Goal: Task Accomplishment & Management: Use online tool/utility

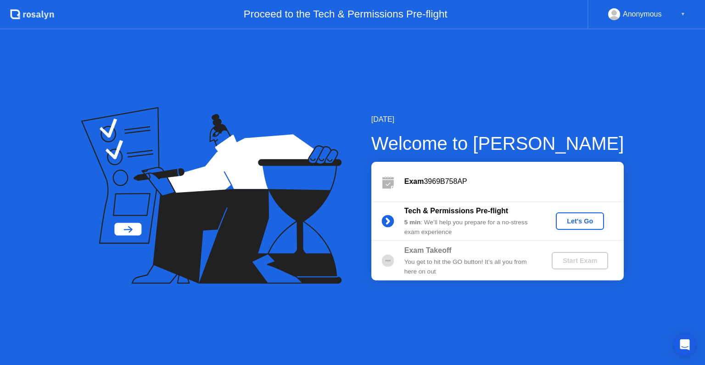
click at [573, 223] on div "Let's Go" at bounding box center [580, 220] width 41 height 7
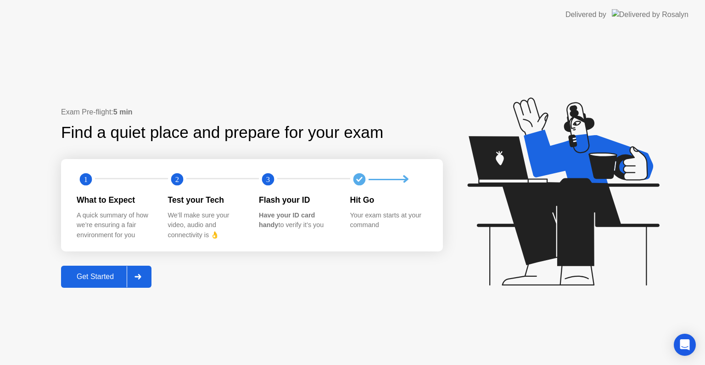
click at [103, 272] on div "Get Started" at bounding box center [95, 276] width 63 height 8
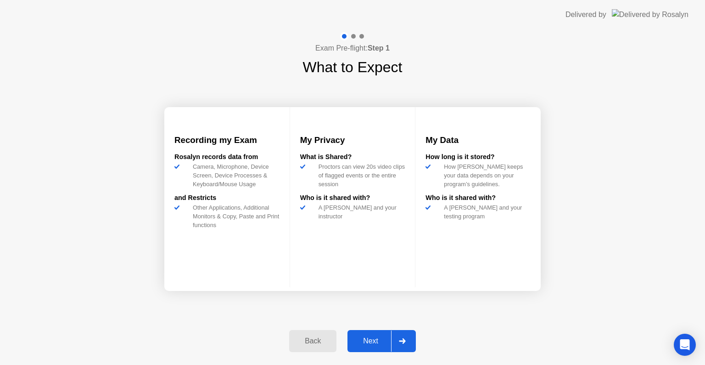
click at [376, 342] on div "Next" at bounding box center [370, 341] width 41 height 8
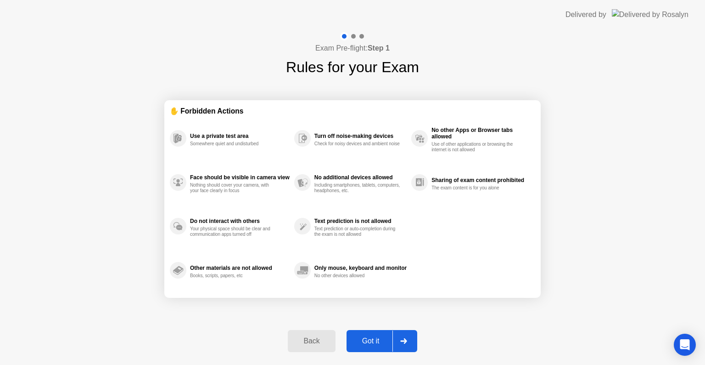
click at [375, 342] on div "Got it" at bounding box center [370, 341] width 43 height 8
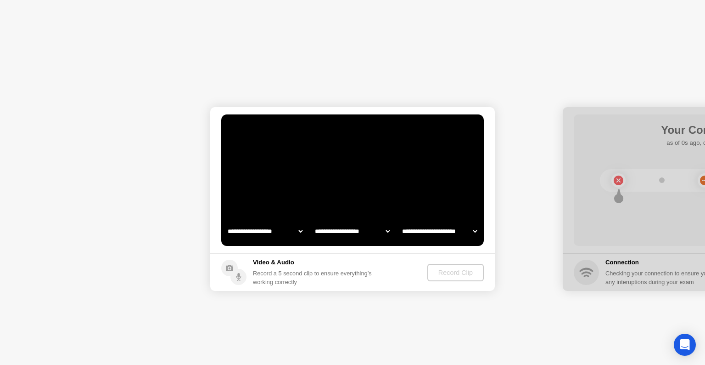
select select "**********"
select select "*******"
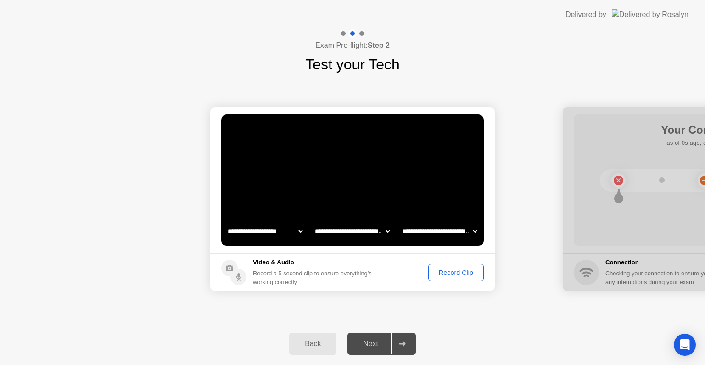
click at [448, 278] on button "Record Clip" at bounding box center [456, 272] width 56 height 17
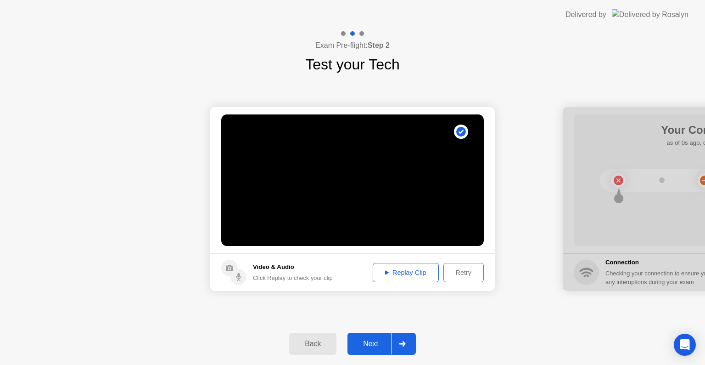
click at [365, 346] on div "Next" at bounding box center [370, 343] width 41 height 8
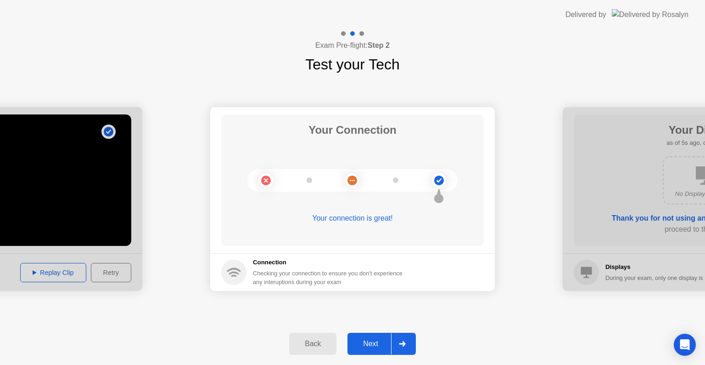
click at [365, 346] on div "Next" at bounding box center [370, 343] width 41 height 8
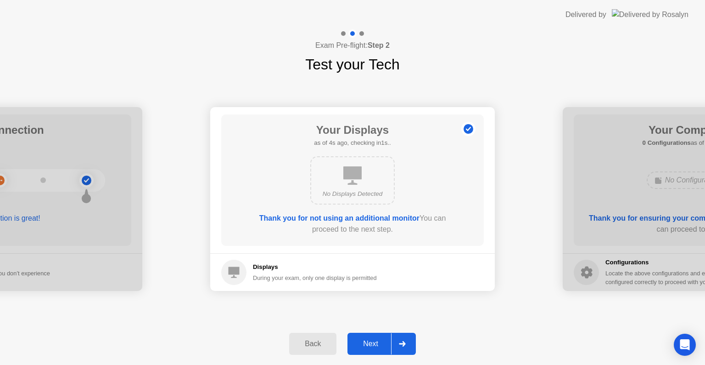
click at [365, 346] on div "Next" at bounding box center [370, 343] width 41 height 8
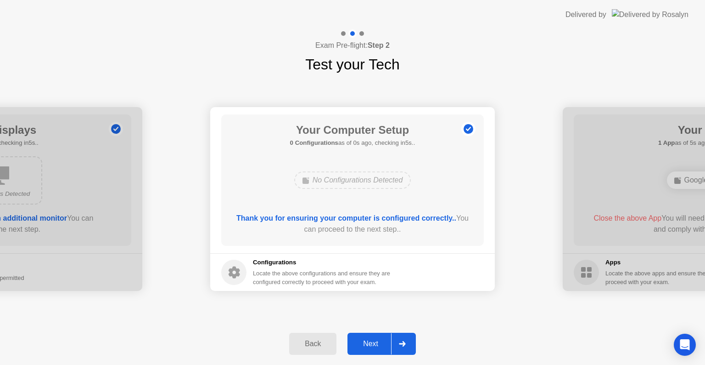
click at [365, 346] on div "Next" at bounding box center [370, 343] width 41 height 8
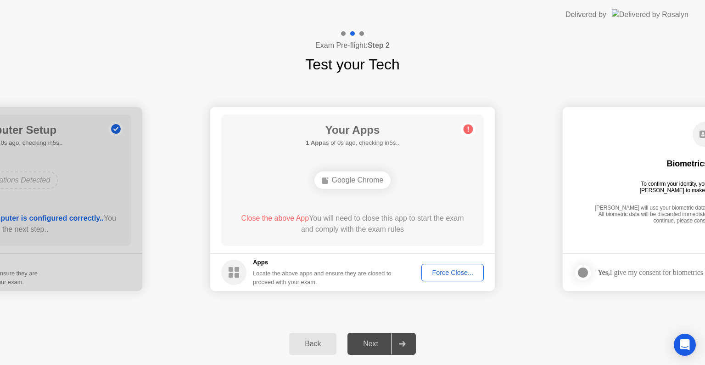
click at [444, 269] on div "Force Close..." at bounding box center [453, 272] width 56 height 7
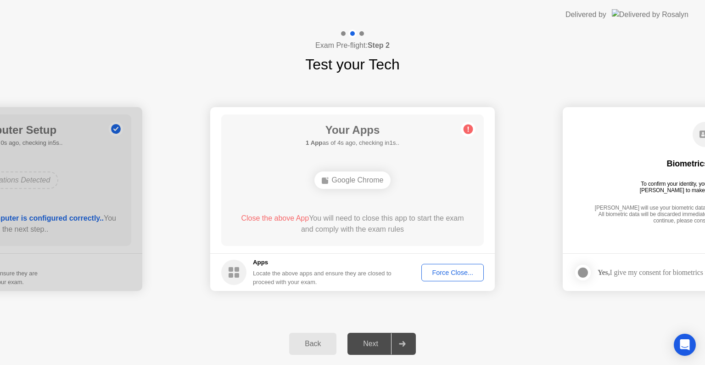
click at [457, 275] on div "Force Close..." at bounding box center [453, 272] width 56 height 7
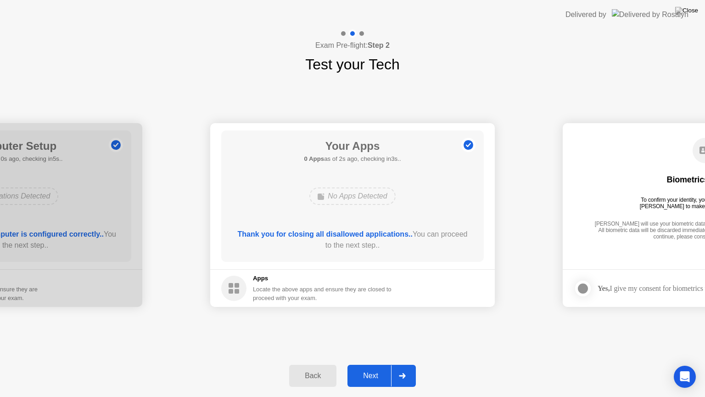
click at [387, 364] on div "Next" at bounding box center [370, 375] width 41 height 8
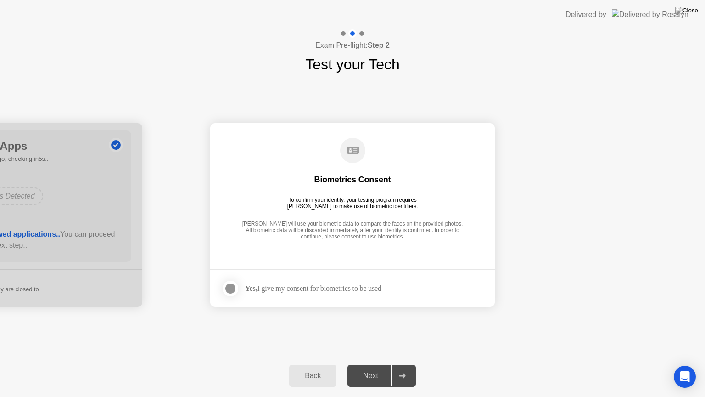
click at [385, 364] on div "Next" at bounding box center [370, 375] width 41 height 8
click at [238, 285] on label at bounding box center [233, 288] width 24 height 18
click at [369, 364] on div "Next" at bounding box center [370, 375] width 41 height 8
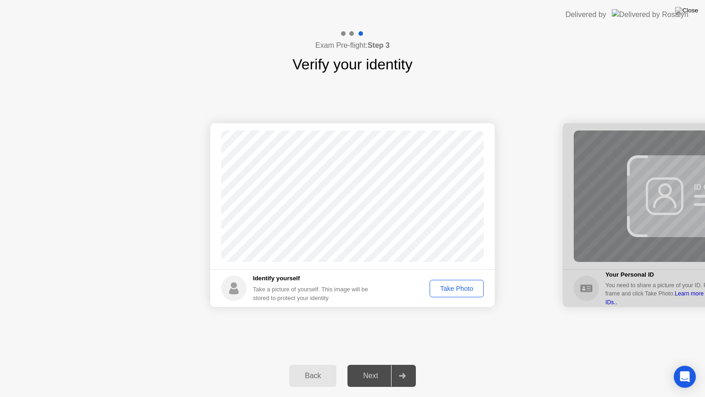
click at [453, 289] on div "Take Photo" at bounding box center [457, 288] width 48 height 7
click at [398, 364] on div at bounding box center [402, 375] width 22 height 21
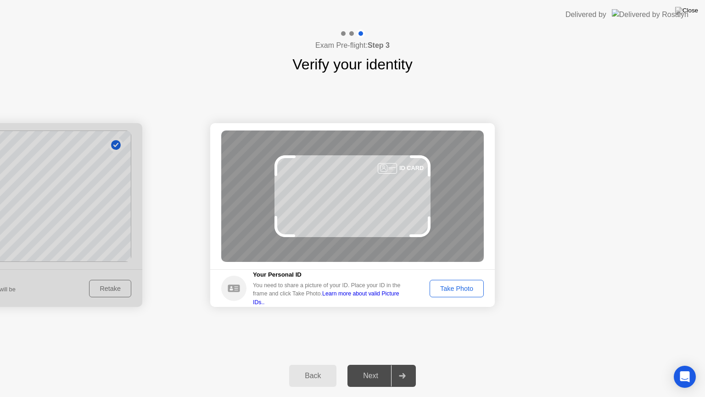
click at [468, 288] on div "Take Photo" at bounding box center [457, 288] width 48 height 7
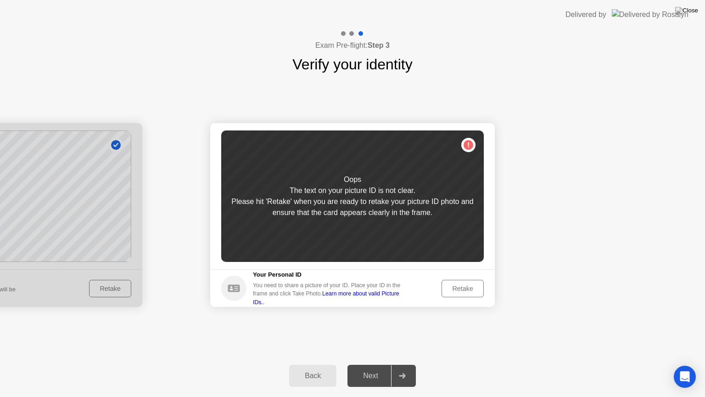
click at [463, 290] on div "Retake" at bounding box center [463, 288] width 36 height 7
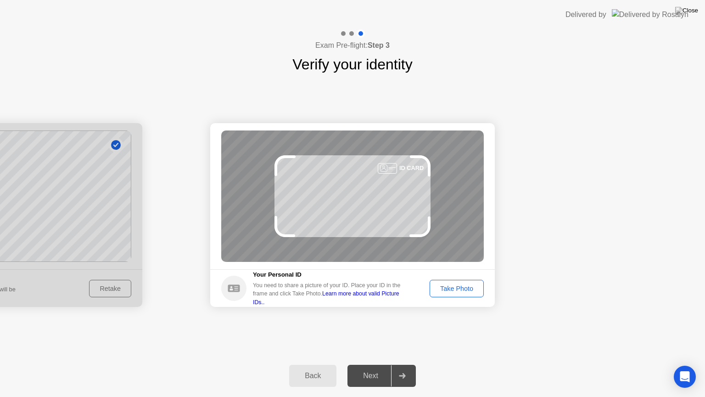
click at [463, 290] on div "Take Photo" at bounding box center [457, 288] width 48 height 7
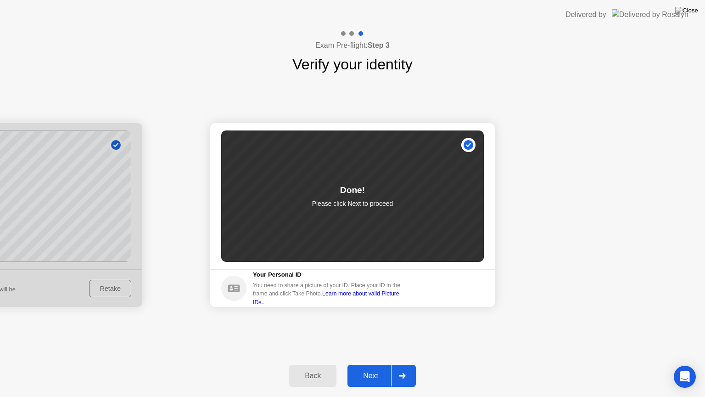
click at [395, 364] on div at bounding box center [402, 375] width 22 height 21
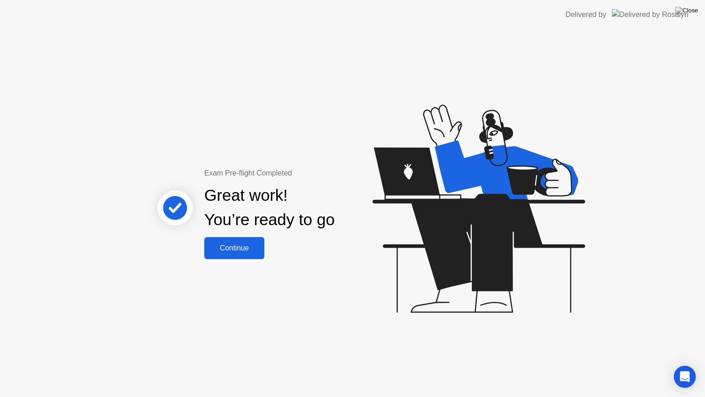
click at [242, 254] on button "Continue" at bounding box center [234, 248] width 60 height 22
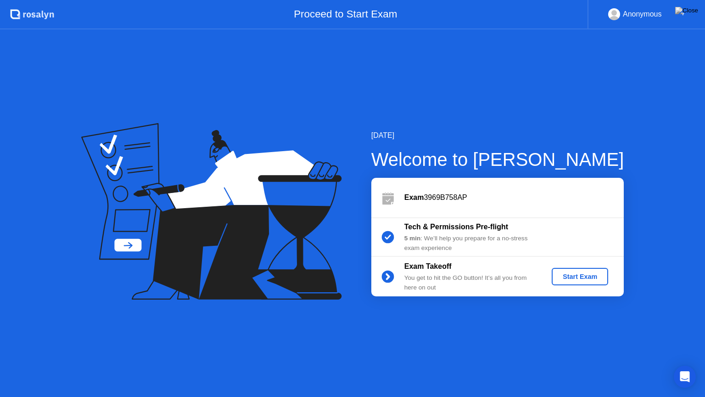
click at [570, 280] on div "Start Exam" at bounding box center [580, 276] width 49 height 7
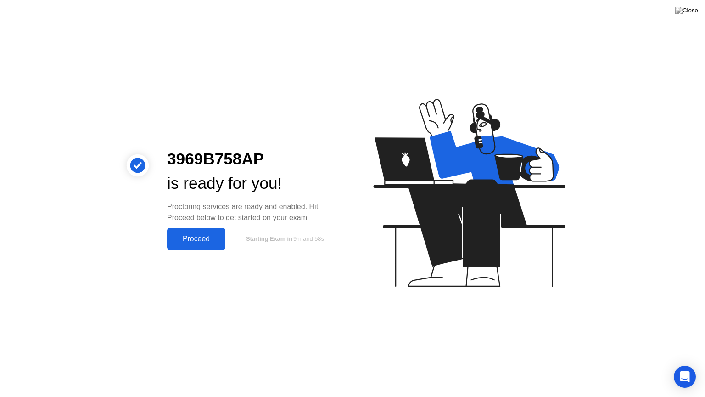
click at [204, 231] on button "Proceed" at bounding box center [196, 239] width 58 height 22
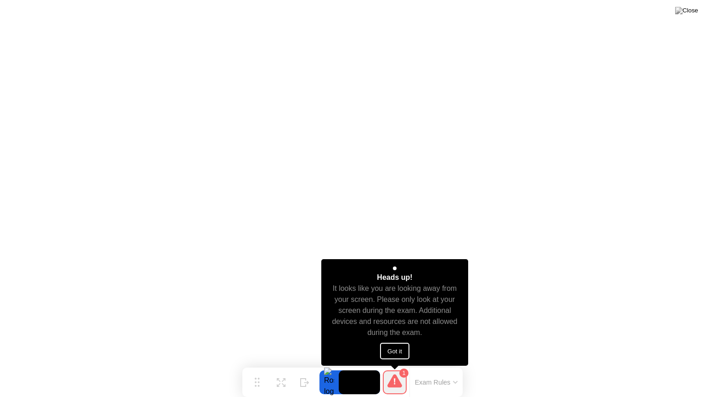
click at [396, 350] on button "Got it" at bounding box center [394, 351] width 29 height 17
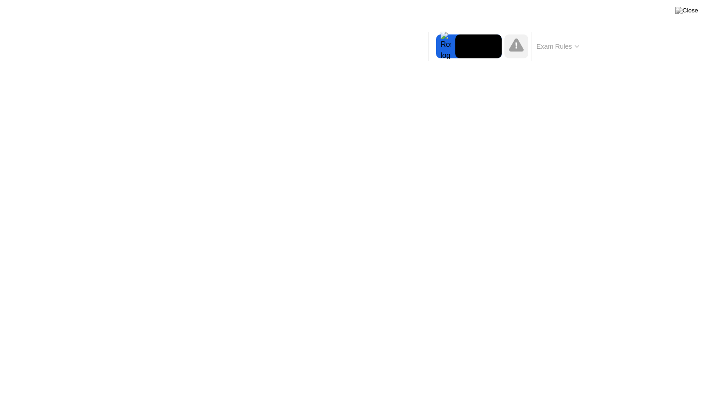
click at [520, 46] on icon at bounding box center [516, 44] width 15 height 13
click at [471, 51] on video at bounding box center [478, 46] width 46 height 24
click at [584, 46] on div "Exam Rules" at bounding box center [557, 46] width 53 height 29
drag, startPoint x: 581, startPoint y: 46, endPoint x: 566, endPoint y: 45, distance: 15.3
click at [566, 45] on button "Exam Rules" at bounding box center [558, 46] width 49 height 8
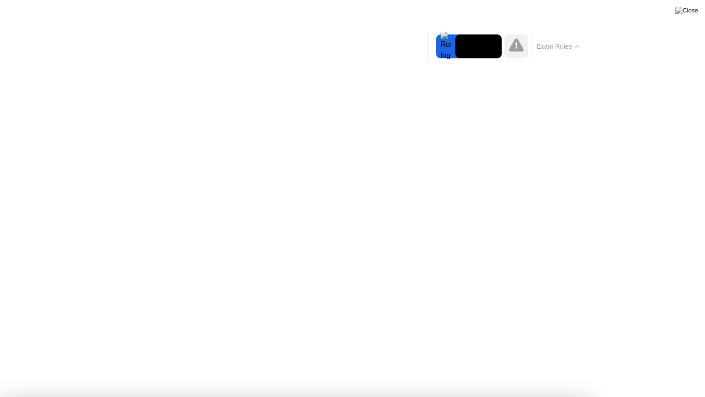
drag, startPoint x: 566, startPoint y: 45, endPoint x: 565, endPoint y: 129, distance: 84.0
click at [565, 129] on body "✋ Forbidden Actions Use a private test area Somewhere quiet and undisturbed Fac…" at bounding box center [352, 198] width 705 height 397
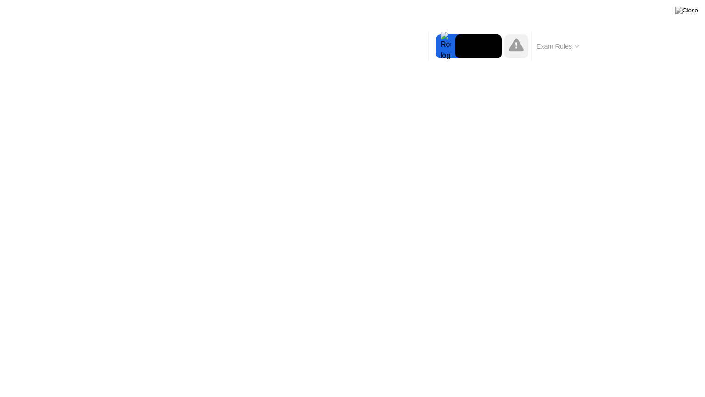
click at [444, 42] on div at bounding box center [445, 46] width 19 height 24
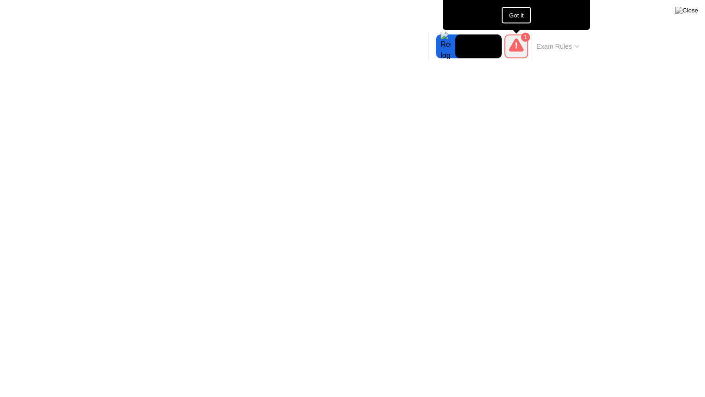
click at [504, 18] on button "Got it" at bounding box center [516, 15] width 29 height 17
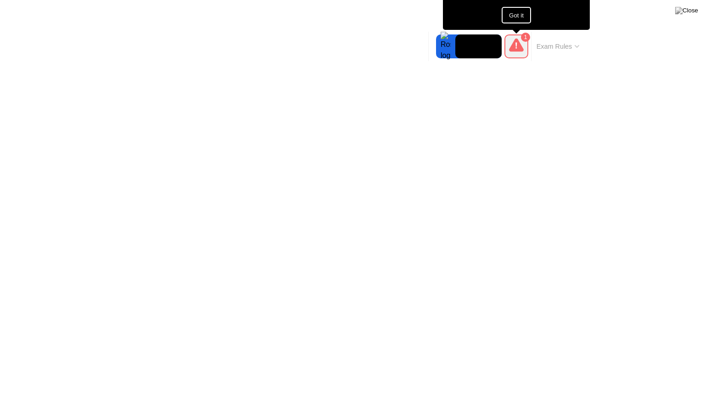
click at [527, 17] on button "Got it" at bounding box center [516, 15] width 29 height 17
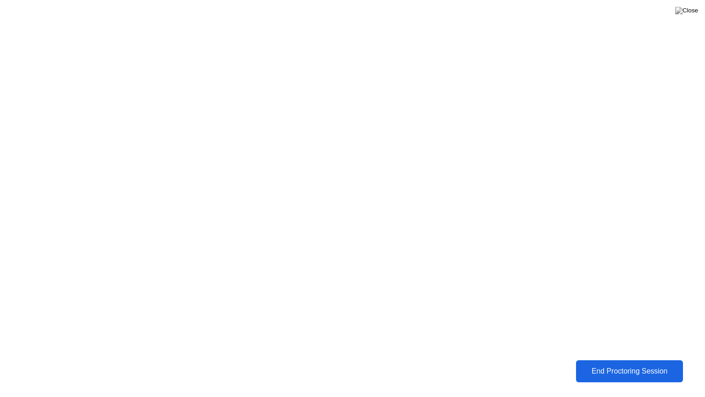
click at [597, 364] on div "End Proctoring Session" at bounding box center [629, 371] width 101 height 8
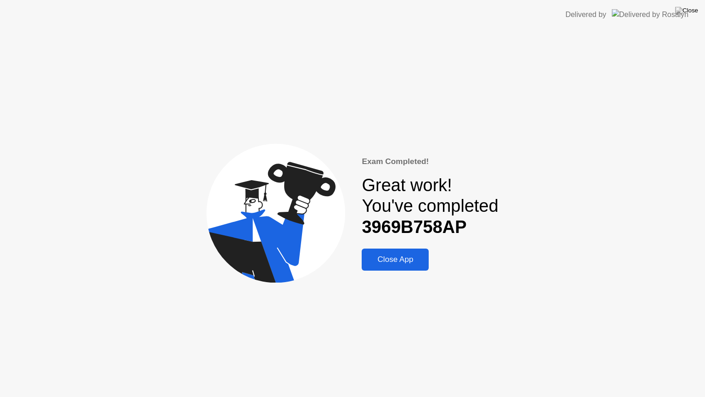
click at [402, 260] on div "Close App" at bounding box center [396, 259] width 62 height 9
